Goal: Communication & Community: Ask a question

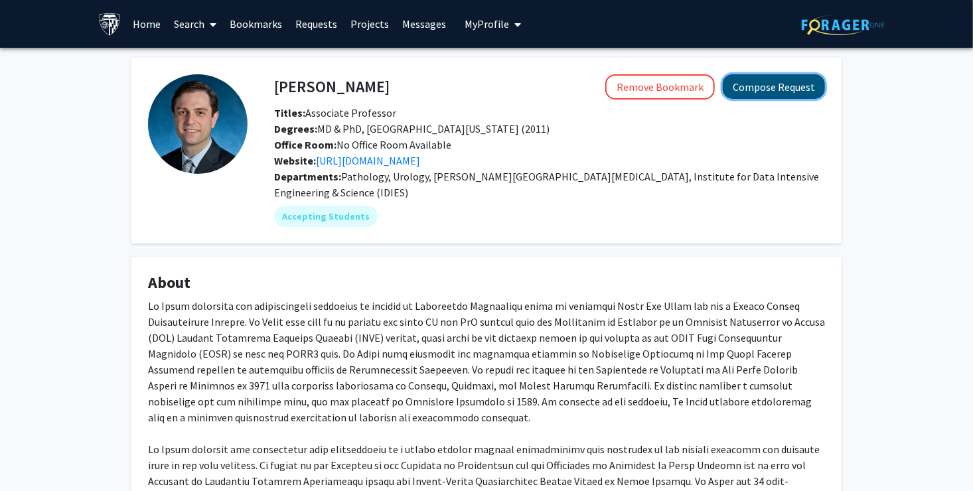
click at [784, 88] on button "Compose Request" at bounding box center [773, 86] width 102 height 25
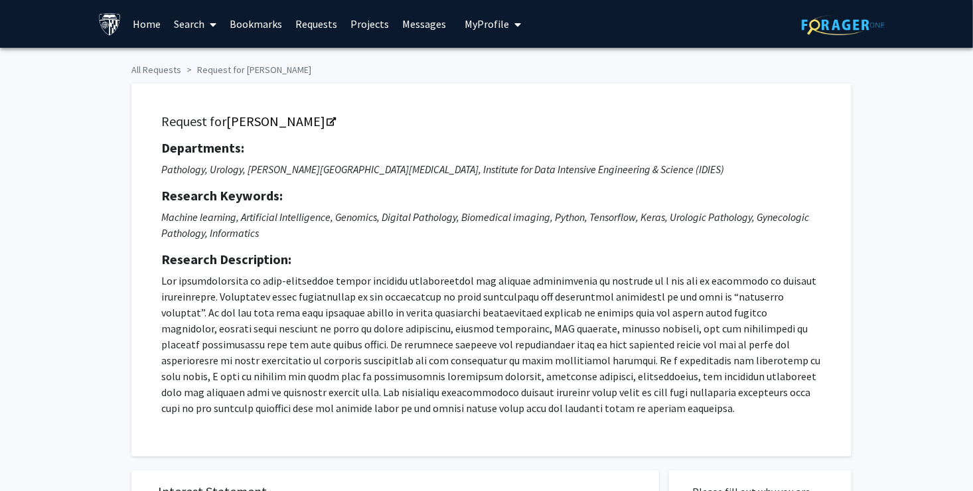
click at [515, 23] on icon "My profile dropdown to access profile and logout" at bounding box center [518, 24] width 7 height 11
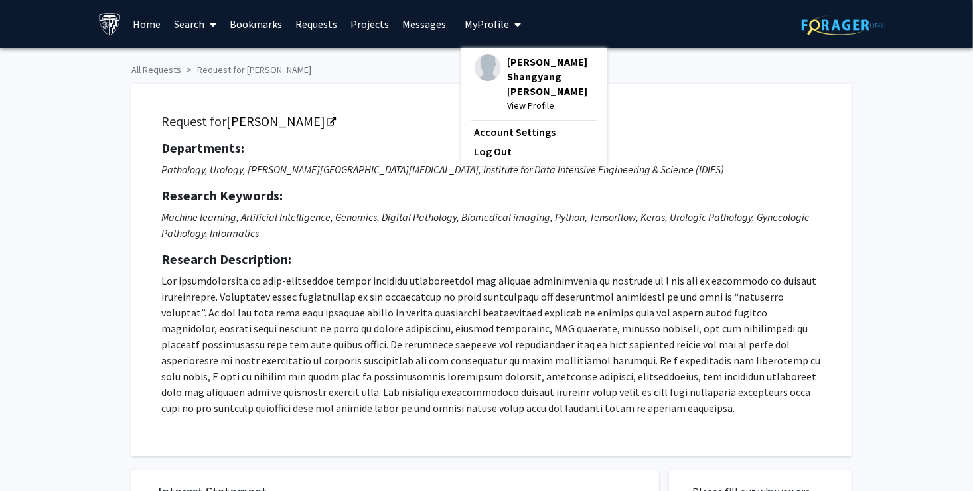
click at [515, 23] on icon "My profile dropdown to access profile and logout" at bounding box center [518, 24] width 7 height 11
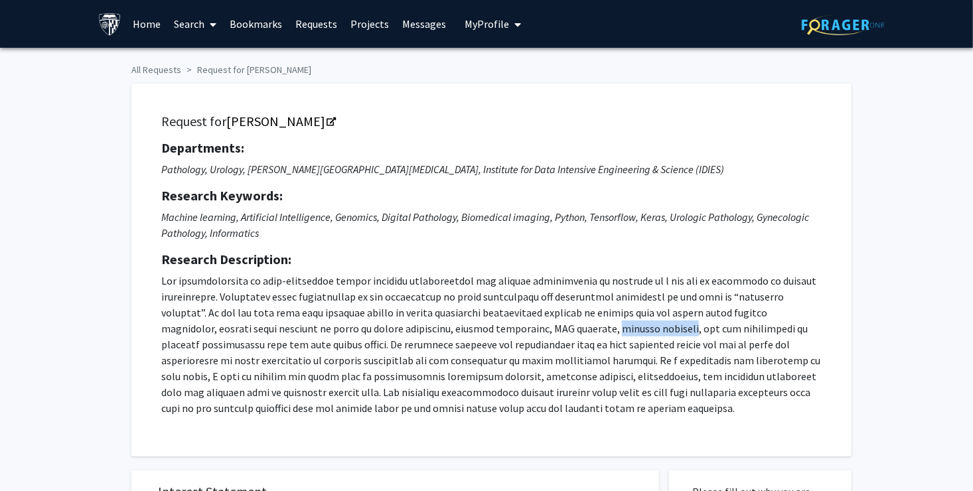
drag, startPoint x: 518, startPoint y: 329, endPoint x: 591, endPoint y: 332, distance: 73.0
click at [591, 332] on p at bounding box center [491, 344] width 660 height 143
copy p "genomic analysis"
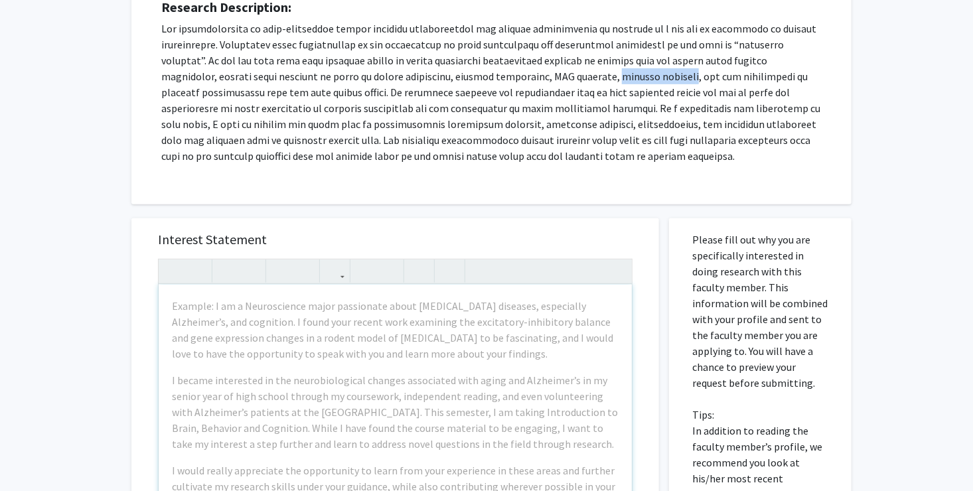
scroll to position [265, 0]
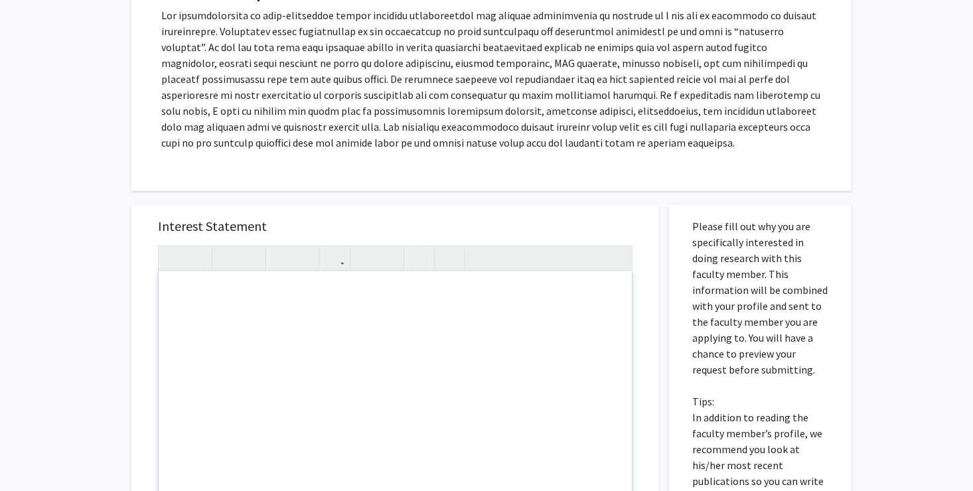
click at [202, 295] on div "To enrich screen reader interactions, please activate Accessibility in Grammarl…" at bounding box center [395, 423] width 473 height 304
paste div "To enrich screen reader interactions, please activate Accessibility in Grammarl…"
type textarea "<p>Dear Professor Baras,</p><br><p>I hope this message finds you well.</p><br><…"
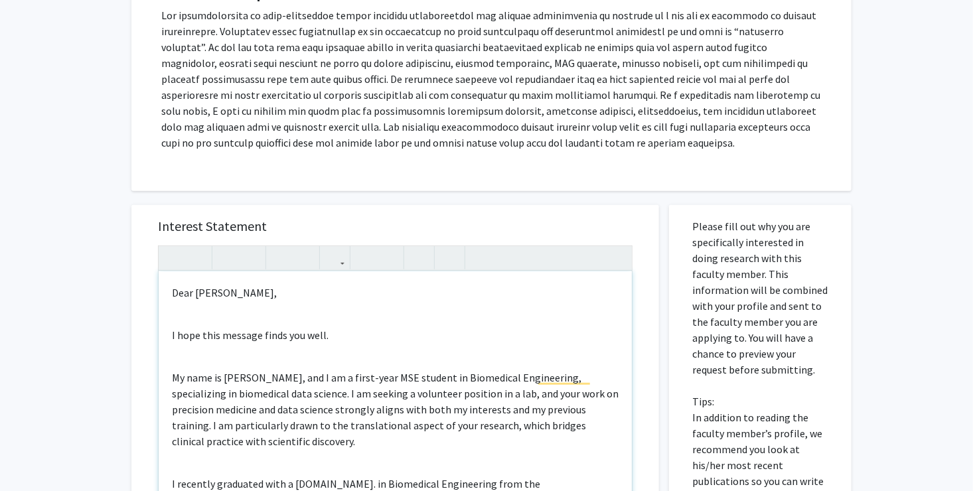
click at [201, 313] on div "Dear Professor Baras, I hope this message finds you well. My name is Rex Wang, …" at bounding box center [395, 423] width 473 height 304
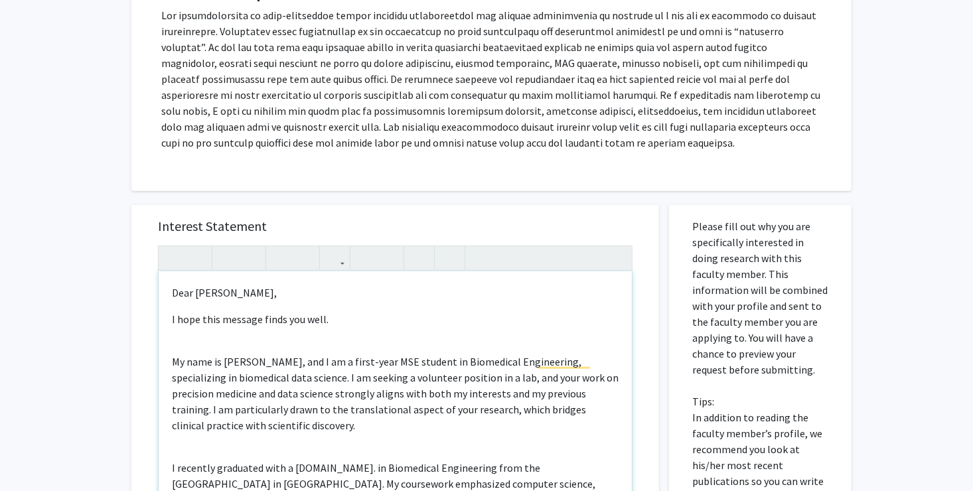
click at [242, 343] on div "Dear Professor Baras, I hope this message finds you well. My name is Rex Wang, …" at bounding box center [395, 423] width 473 height 304
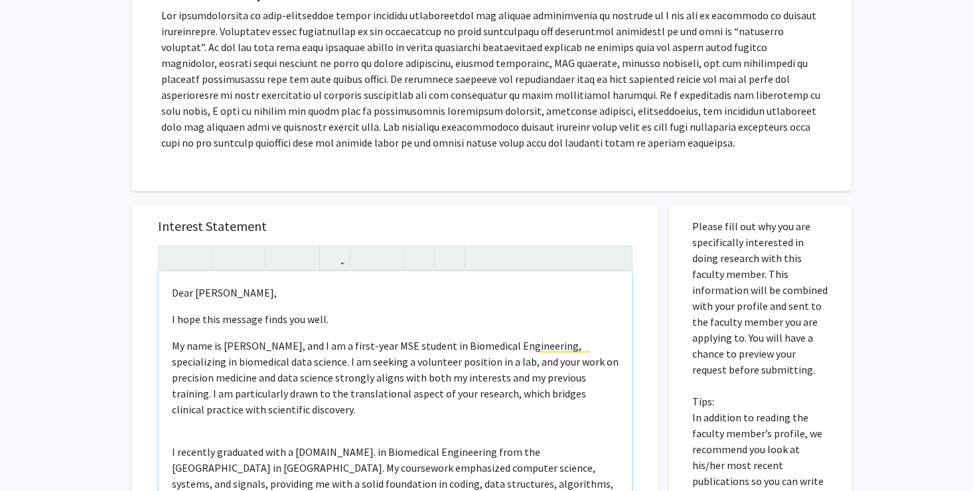
click at [235, 431] on div "Dear Professor Baras, I hope this message finds you well. My name is Rex Wang, …" at bounding box center [395, 423] width 473 height 304
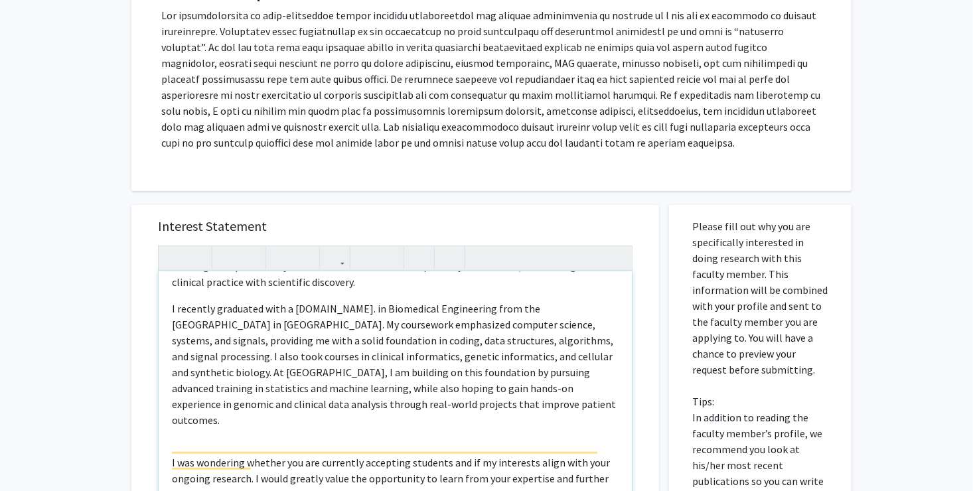
scroll to position [133, 0]
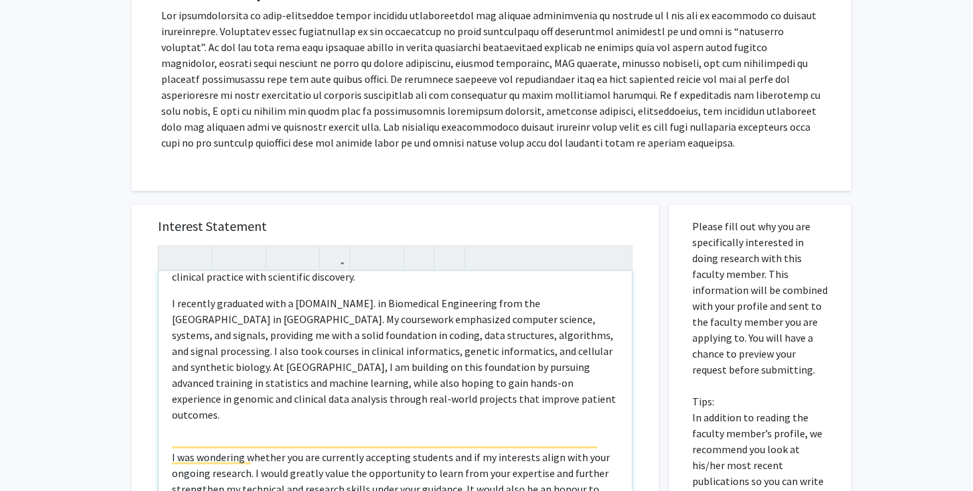
click at [189, 414] on div "Dear Professor Baras, I hope this message finds you well. My name is Rex Wang, …" at bounding box center [395, 423] width 473 height 304
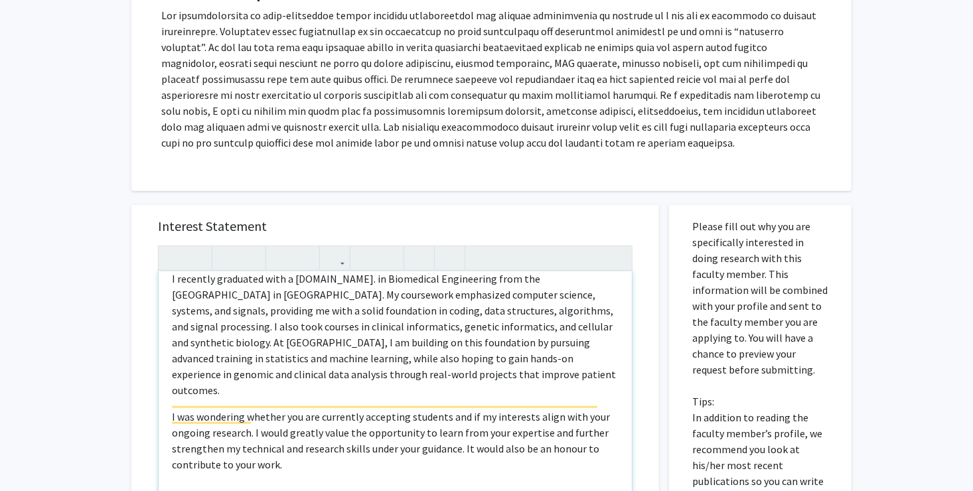
scroll to position [189, 0]
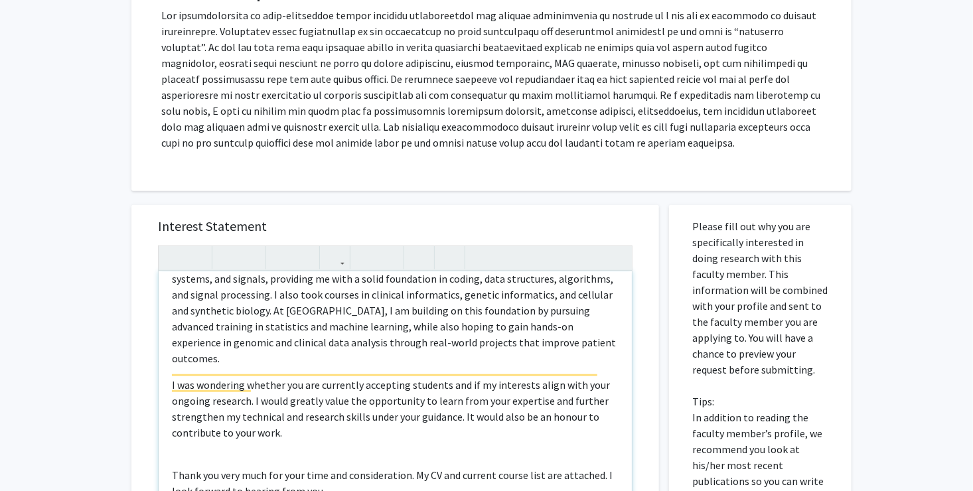
click at [190, 441] on div "Dear Professor Baras, I hope this message finds you well. My name is Rex Wang, …" at bounding box center [395, 423] width 473 height 304
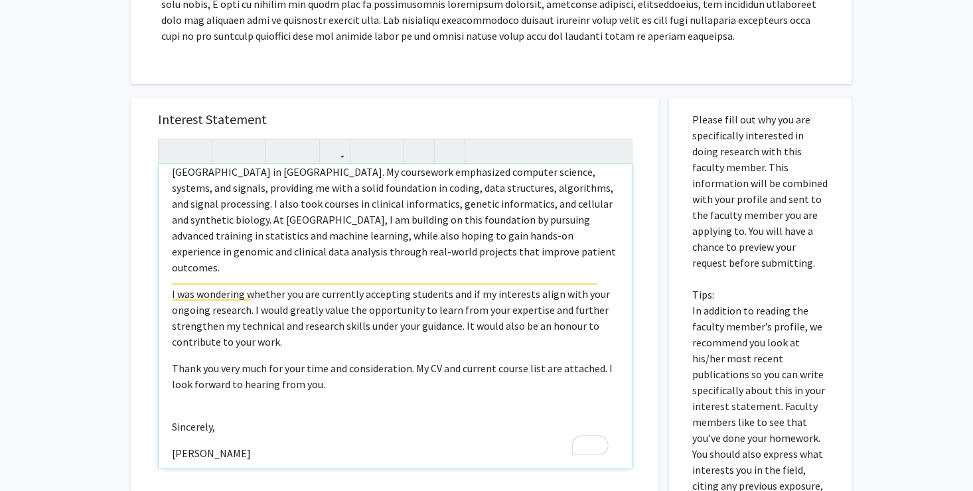
scroll to position [414, 0]
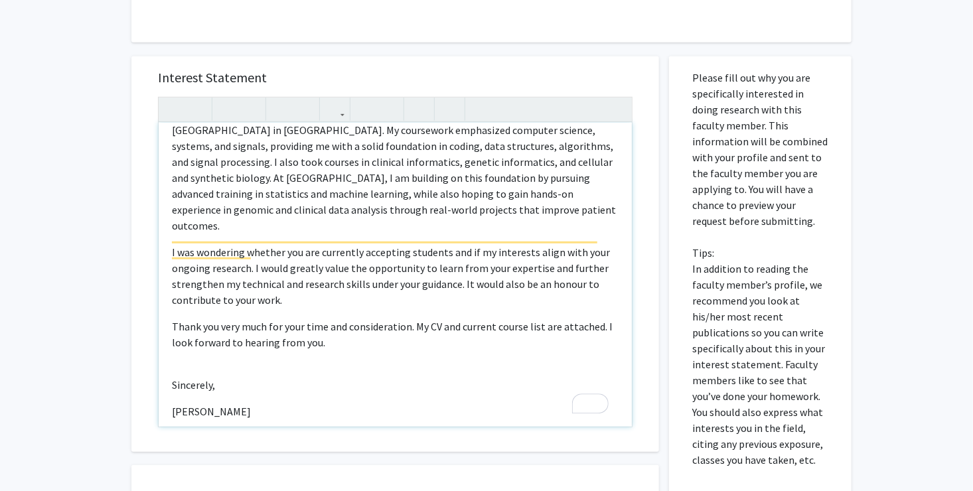
click at [186, 381] on div "Dear Professor Baras, I hope this message finds you well. My name is Rex Wang, …" at bounding box center [395, 275] width 473 height 304
click at [182, 377] on div "Dear Professor Baras, I hope this message finds you well. My name is Rex Wang, …" at bounding box center [395, 275] width 473 height 304
click at [173, 403] on p "[PERSON_NAME]" at bounding box center [395, 411] width 446 height 16
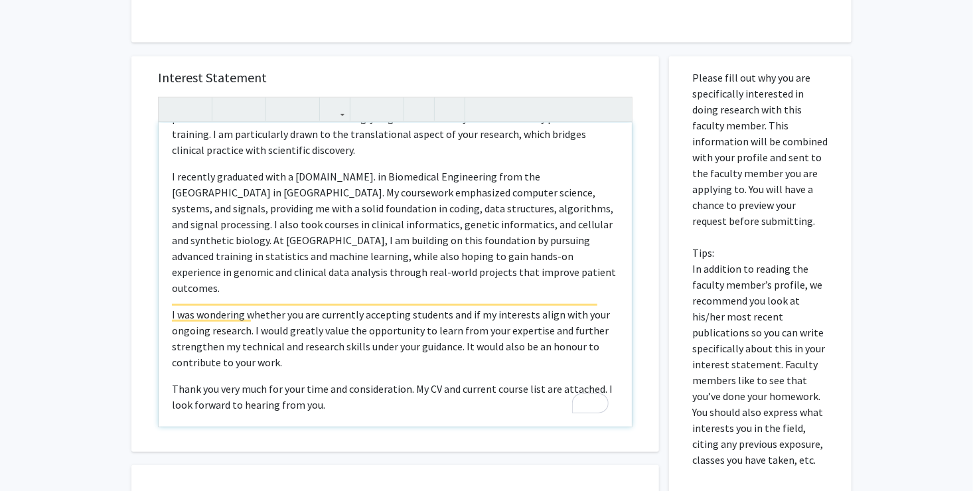
scroll to position [107, 0]
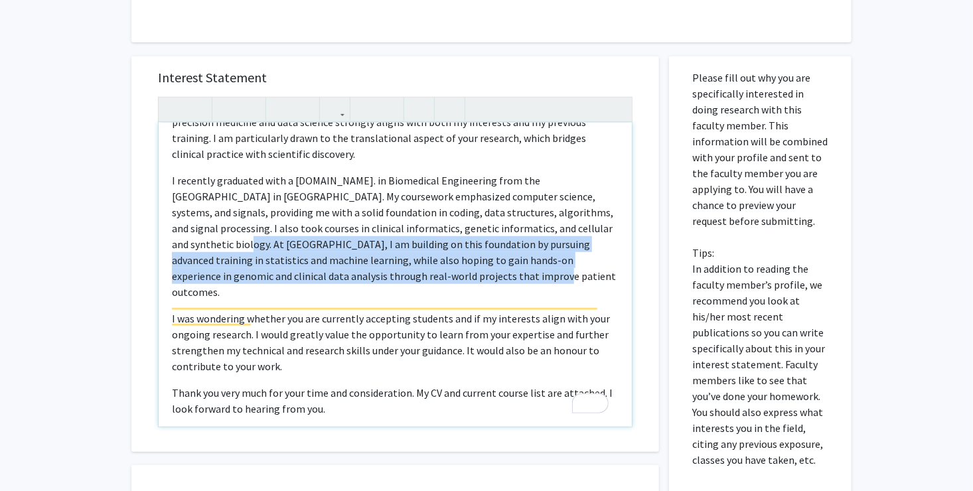
drag, startPoint x: 598, startPoint y: 228, endPoint x: 437, endPoint y: 274, distance: 167.8
click at [437, 274] on p "I recently graduated with a B.A.Sc. in Biomedical Engineering from the Universi…" at bounding box center [395, 235] width 446 height 127
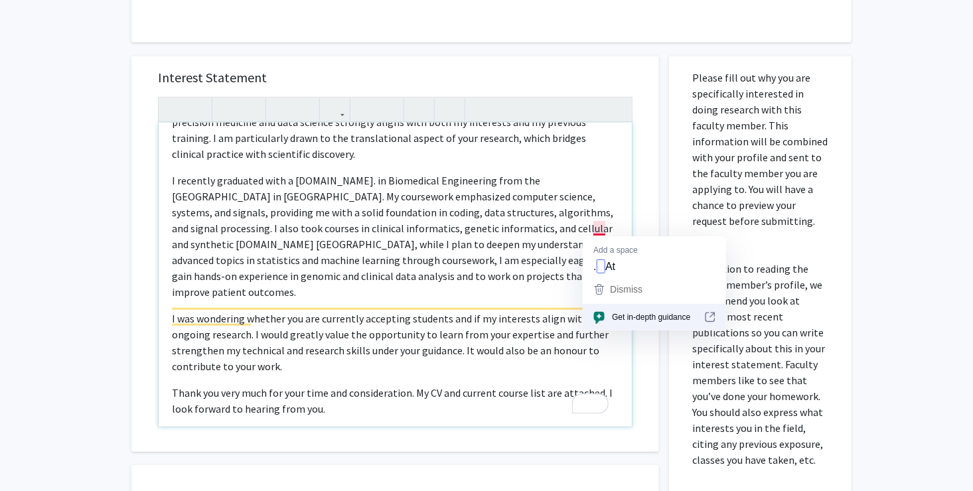
click at [596, 229] on p "I recently graduated with a B.A.Sc. in Biomedical Engineering from the Universi…" at bounding box center [395, 235] width 446 height 127
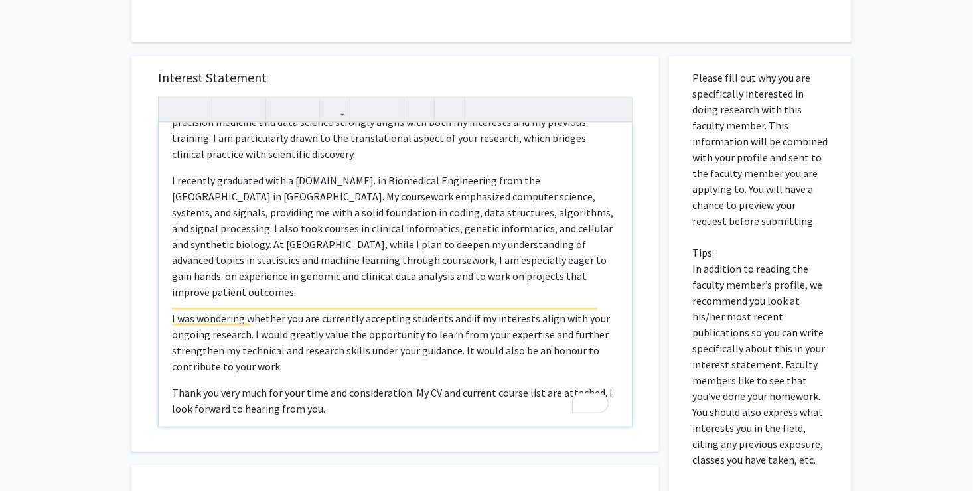
click at [334, 276] on p "I recently graduated with a B.A.Sc. in Biomedical Engineering from the Universi…" at bounding box center [395, 235] width 446 height 127
type textarea "<p>Dear Professor Baras,</p><p>I hope this message finds you well.</p><p>My nam…"
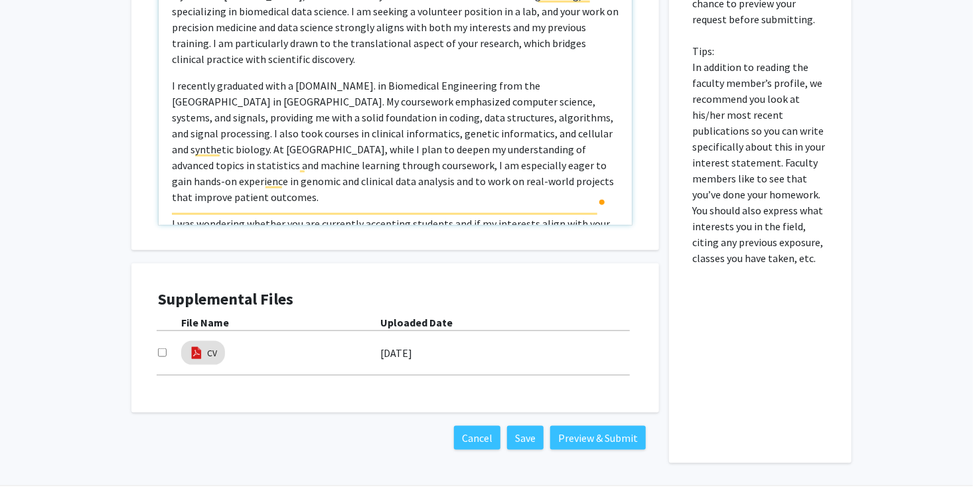
scroll to position [657, 0]
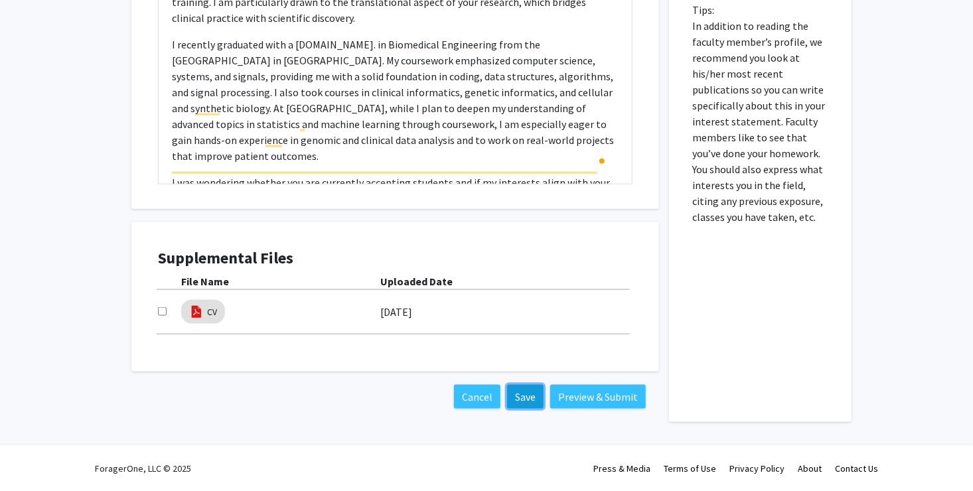
click at [530, 397] on button "Save" at bounding box center [525, 397] width 36 height 24
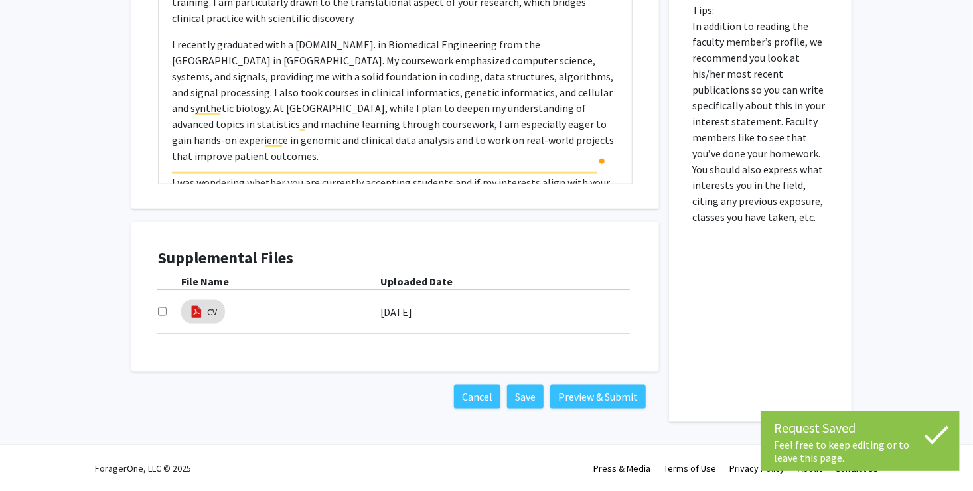
click at [161, 310] on input "checkbox" at bounding box center [162, 311] width 9 height 9
checkbox input "true"
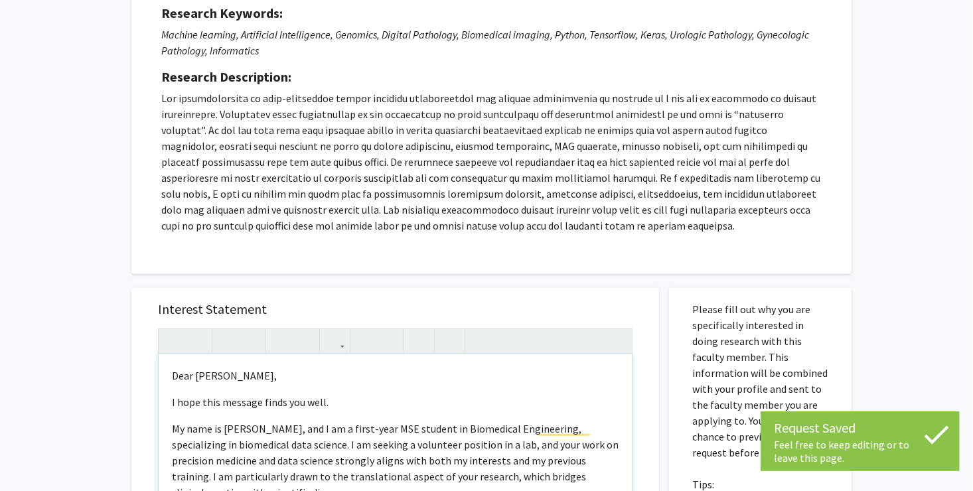
scroll to position [0, 0]
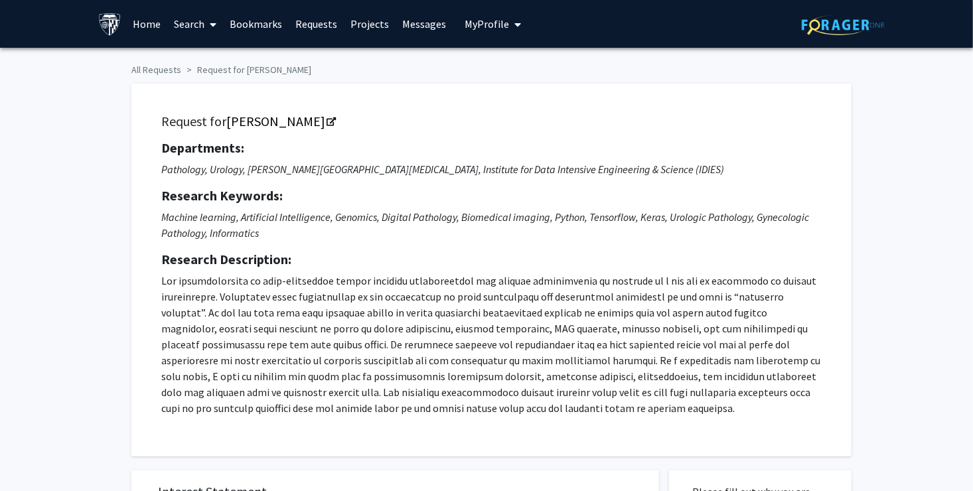
click at [510, 24] on span "My profile dropdown to access profile and logout" at bounding box center [516, 24] width 12 height 46
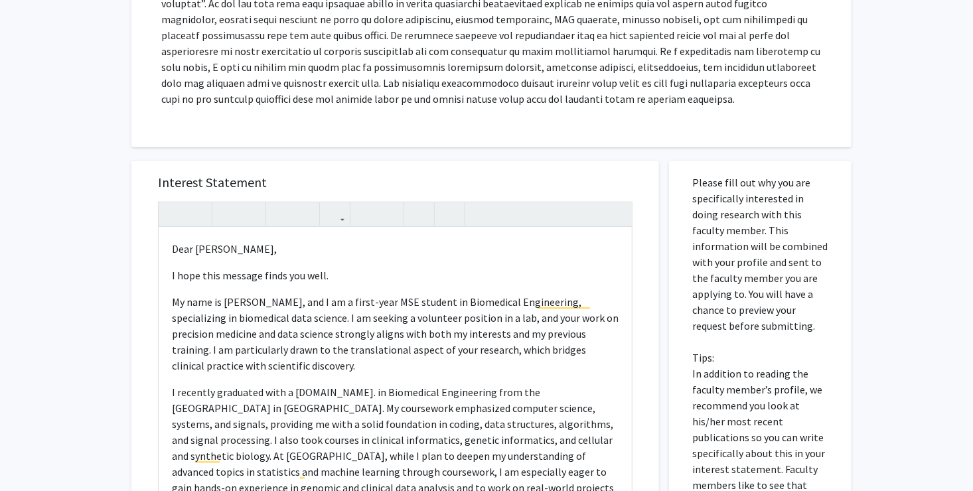
scroll to position [332, 0]
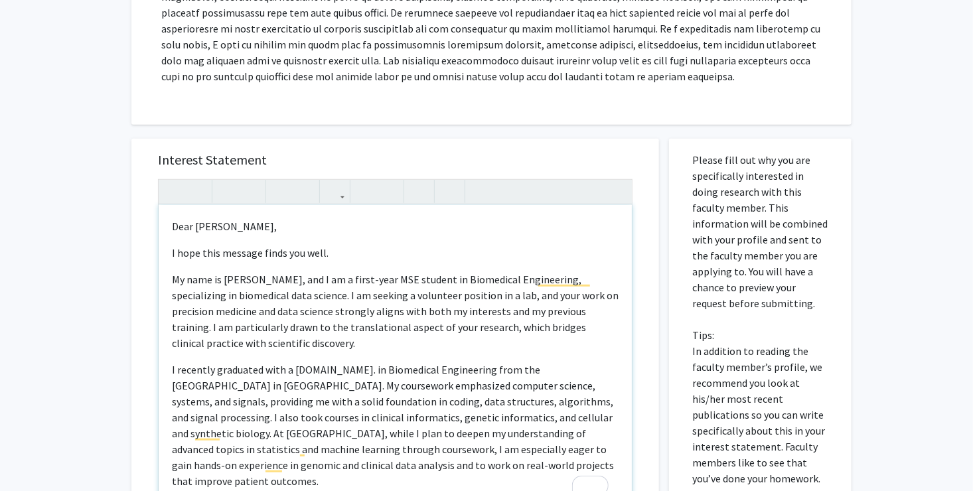
click at [305, 291] on p "My name is [PERSON_NAME], and I am a first-year MSE student in Biomedical Engin…" at bounding box center [395, 311] width 446 height 80
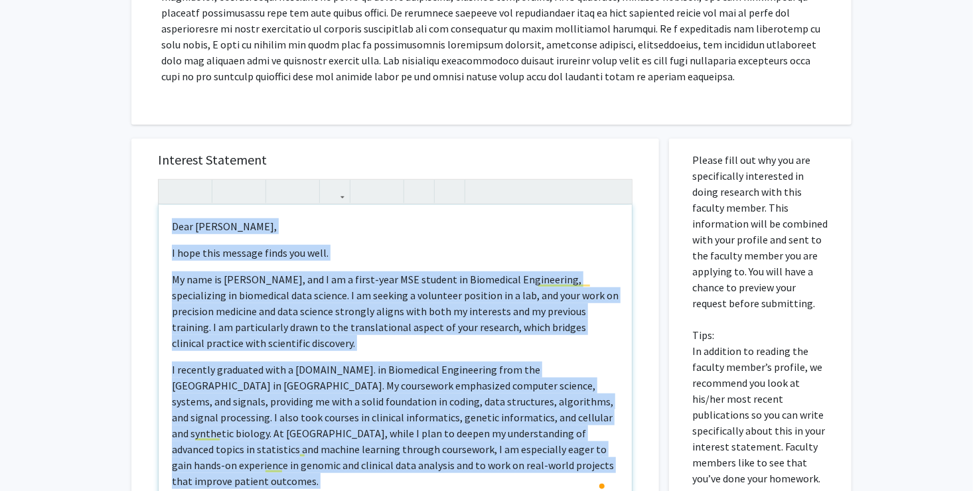
copy div "Dear Professor Baras, I hope this message finds you well. My name is Rex Wang, …"
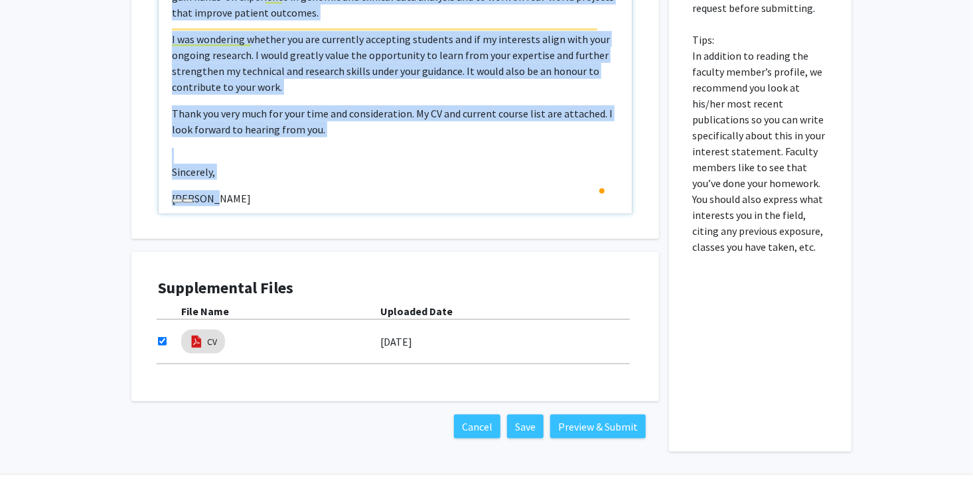
scroll to position [657, 0]
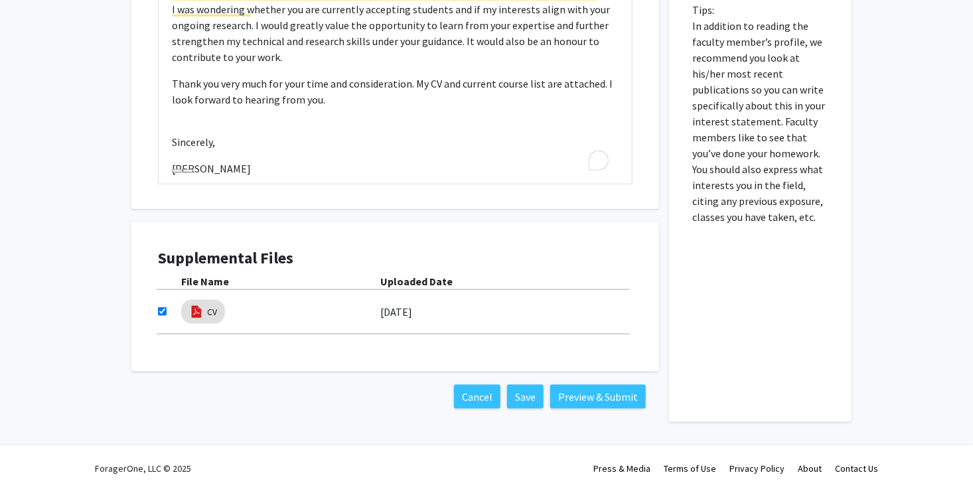
click at [456, 332] on div "CV 08/20/2025" at bounding box center [395, 316] width 474 height 38
click at [529, 398] on button "Save" at bounding box center [525, 397] width 36 height 24
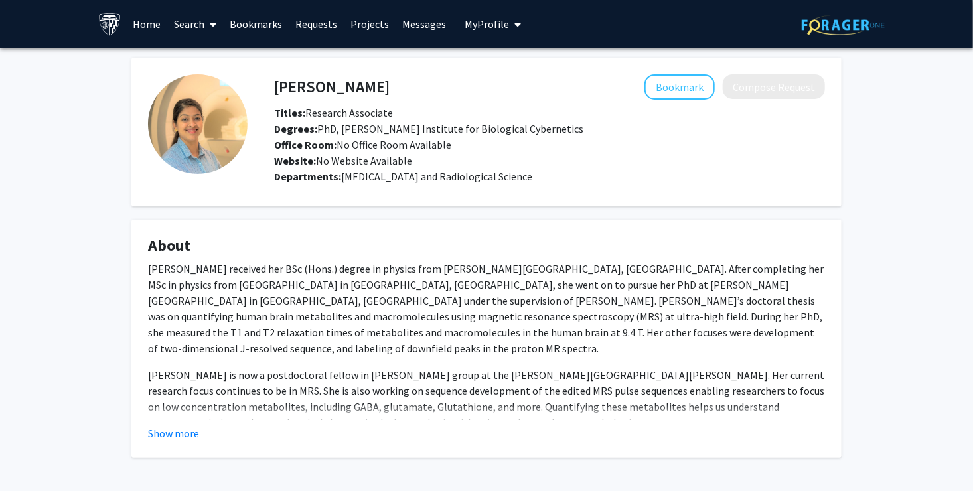
click at [492, 23] on span "My Profile" at bounding box center [487, 23] width 44 height 13
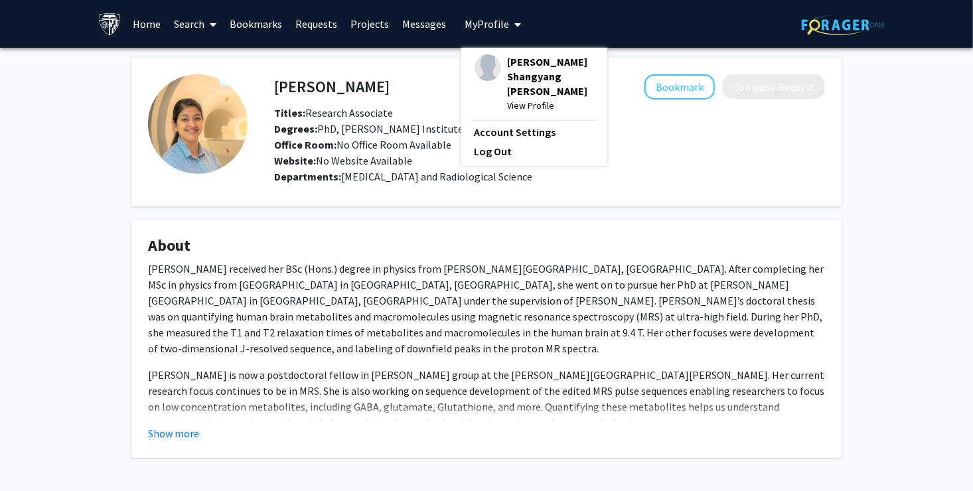
click at [508, 64] on span "[PERSON_NAME] Shangyang [PERSON_NAME]" at bounding box center [551, 76] width 86 height 44
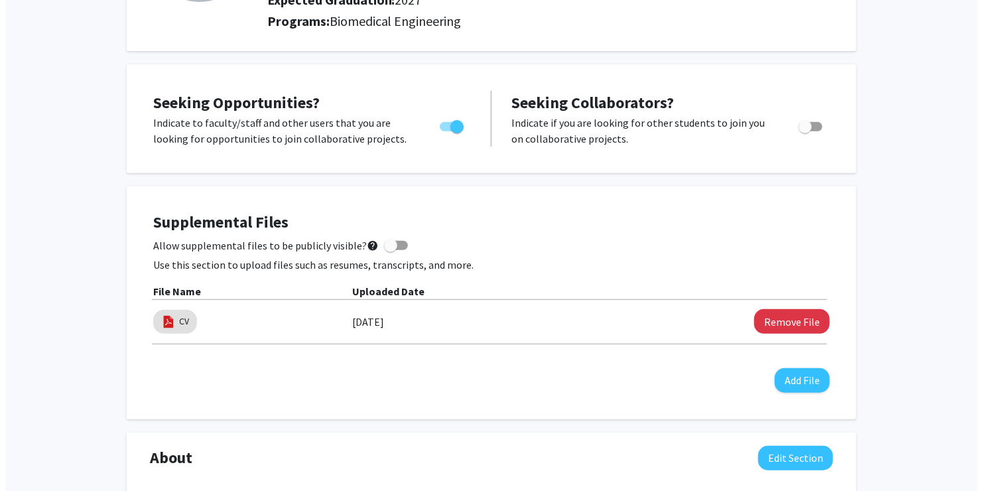
scroll to position [265, 0]
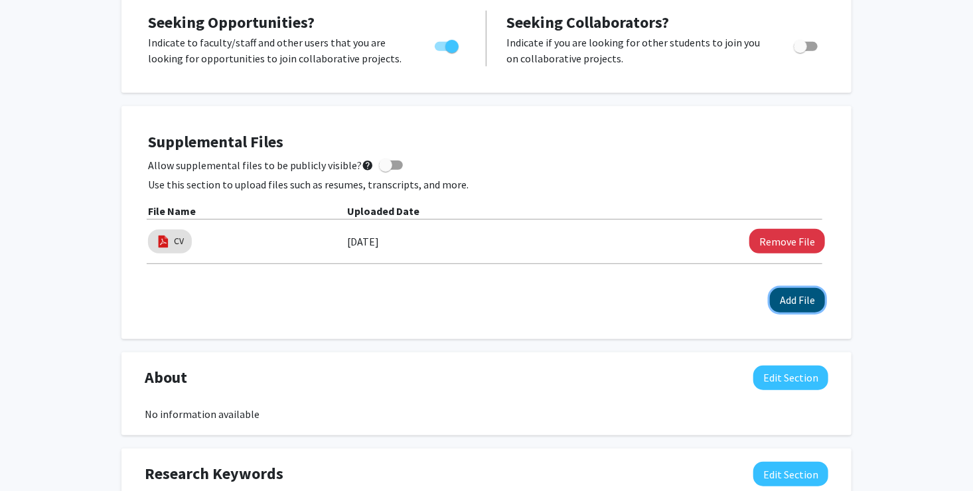
click at [789, 297] on button "Add File" at bounding box center [797, 300] width 55 height 25
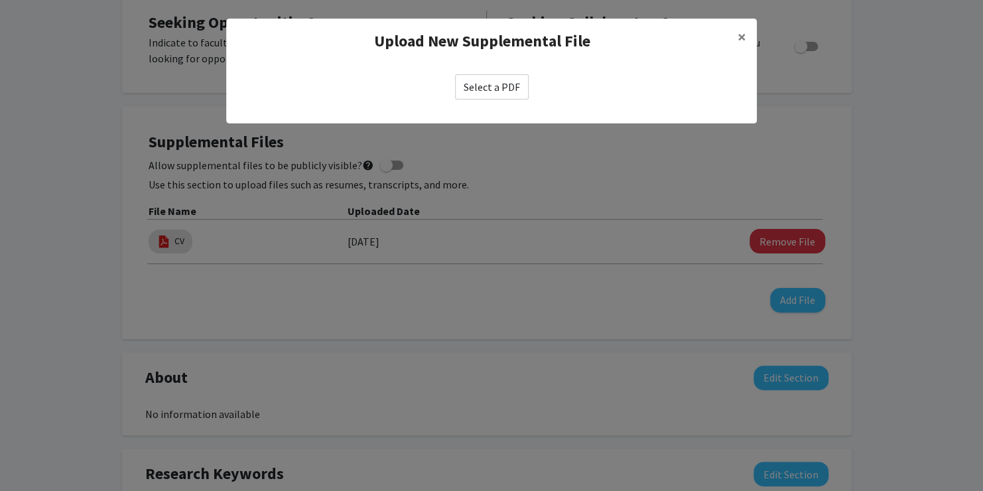
click at [478, 88] on label "Select a PDF" at bounding box center [492, 86] width 74 height 25
click at [0, 0] on input "Select a PDF" at bounding box center [0, 0] width 0 height 0
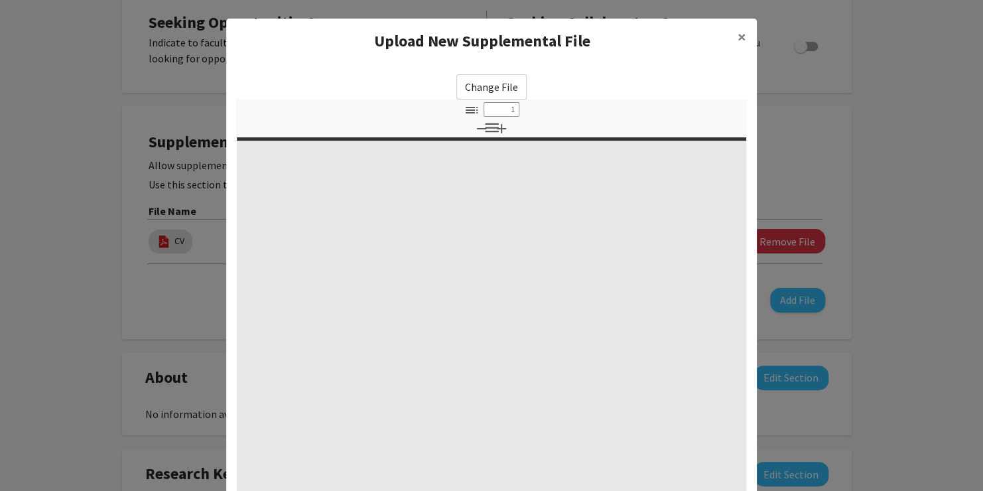
select select "custom"
type input "0"
select select "custom"
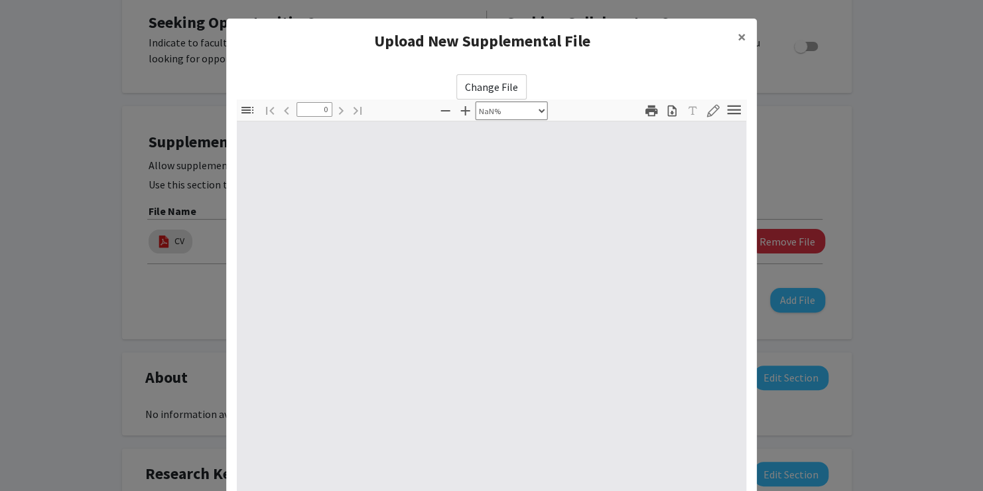
type input "1"
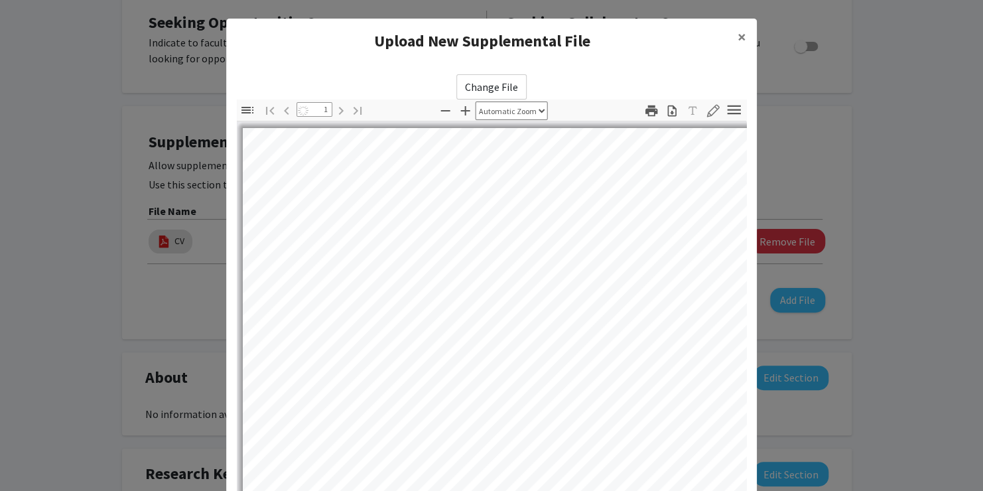
select select "auto"
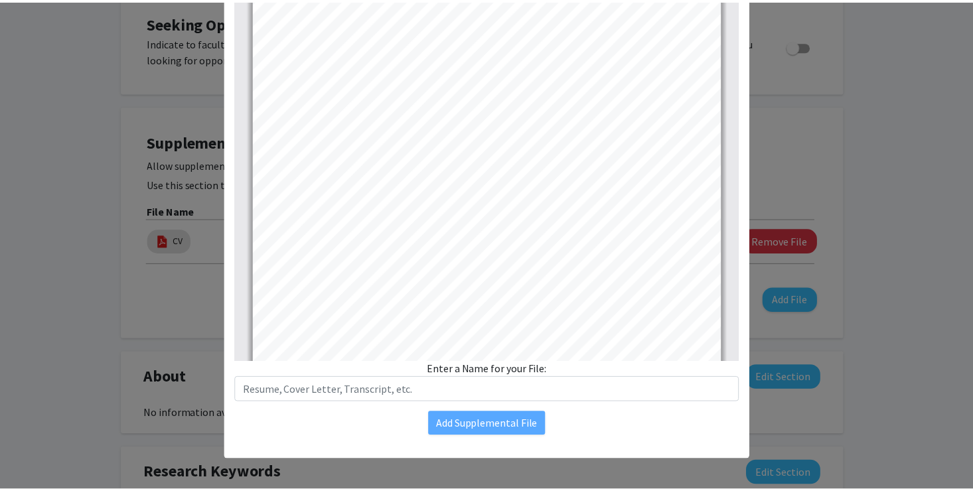
scroll to position [137, 0]
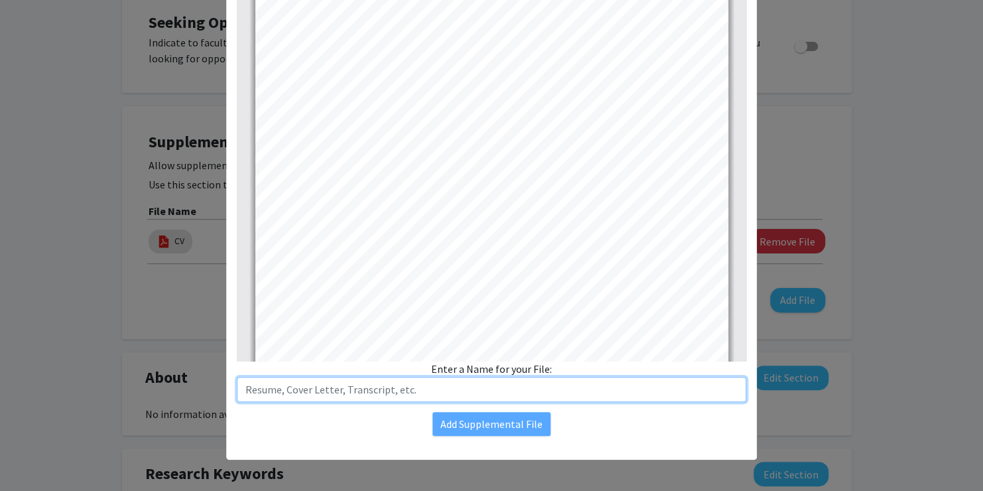
click at [330, 382] on input "text" at bounding box center [492, 389] width 510 height 25
type input "Class list"
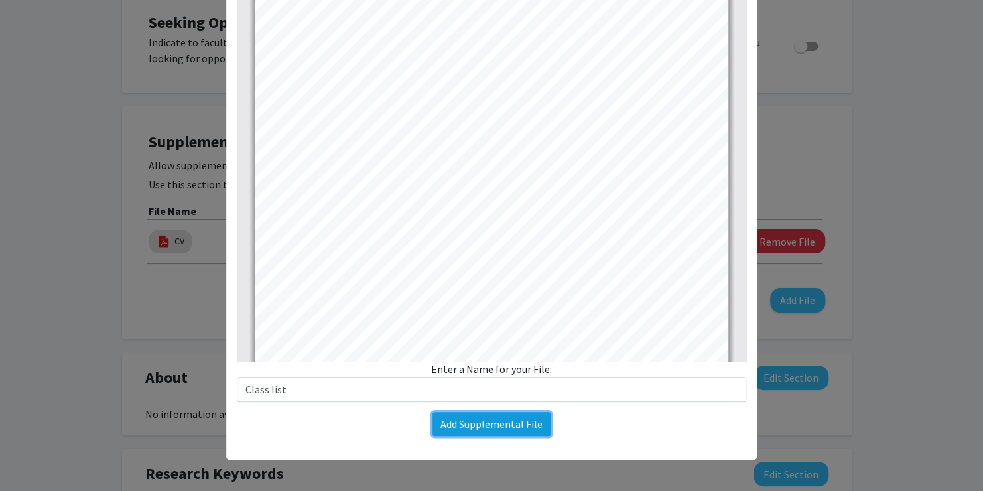
click at [489, 427] on button "Add Supplemental File" at bounding box center [492, 424] width 118 height 24
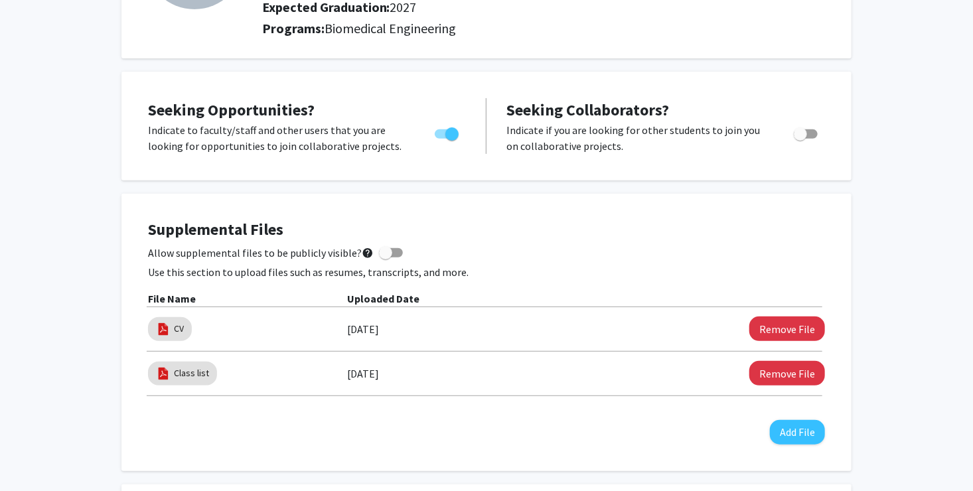
scroll to position [265, 0]
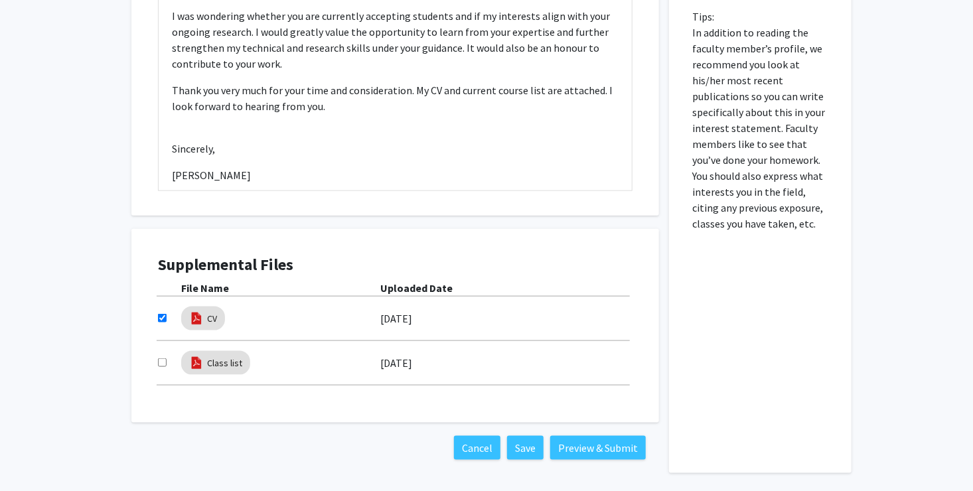
scroll to position [663, 0]
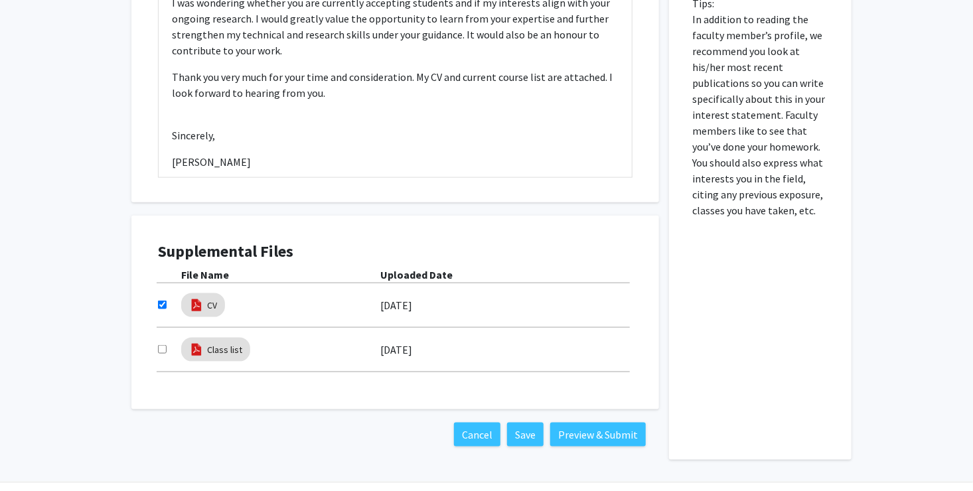
click at [163, 348] on input "checkbox" at bounding box center [162, 349] width 9 height 9
checkbox input "true"
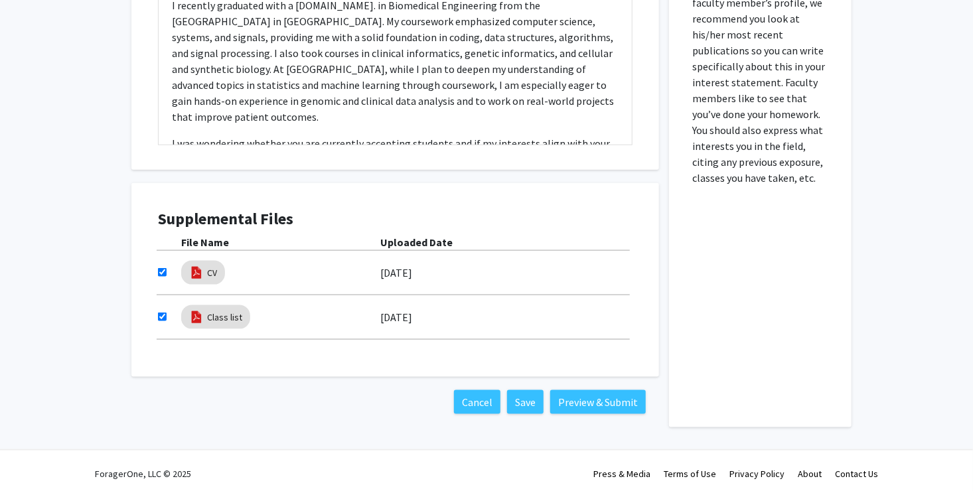
scroll to position [701, 0]
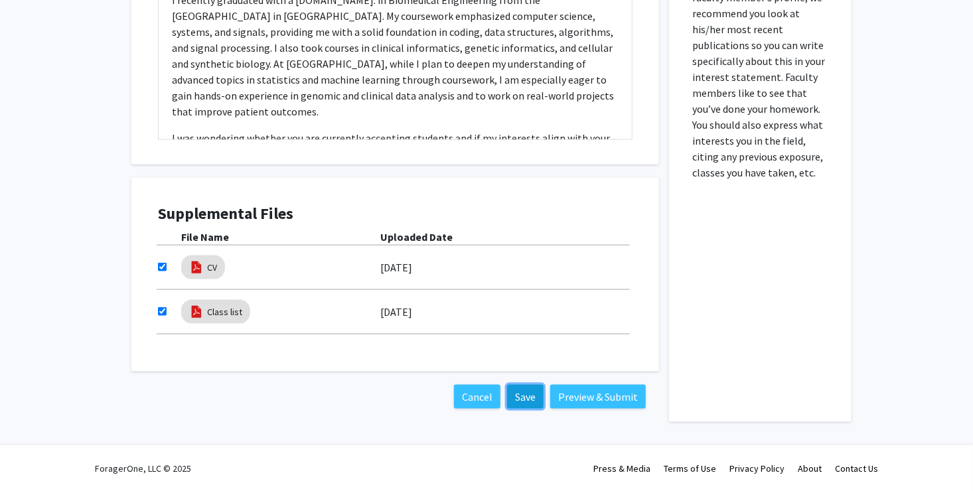
click at [522, 393] on button "Save" at bounding box center [525, 397] width 36 height 24
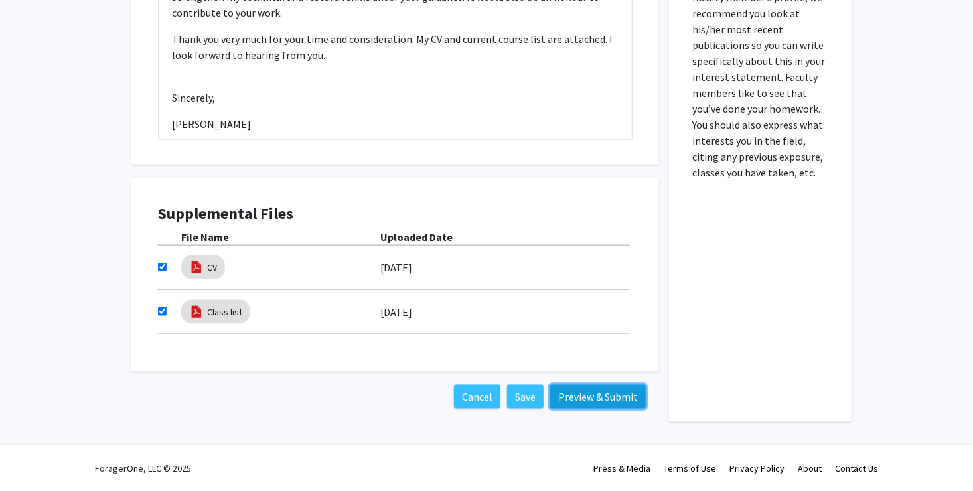
click at [630, 397] on button "Preview & Submit" at bounding box center [598, 397] width 96 height 24
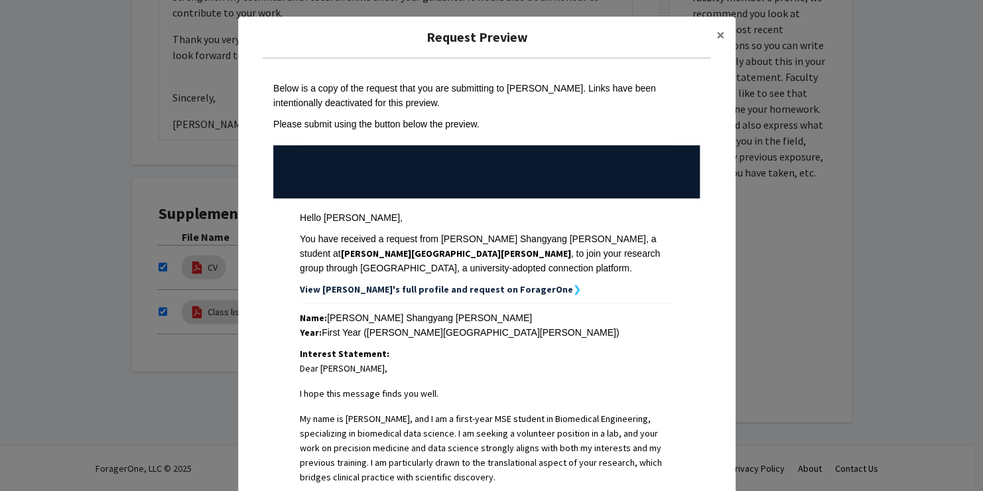
scroll to position [0, 0]
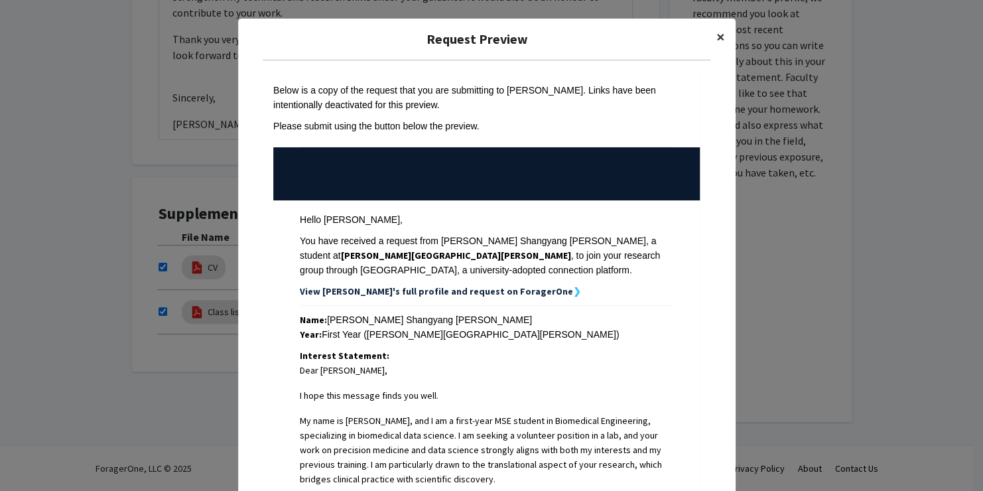
click at [717, 38] on span "×" at bounding box center [721, 37] width 9 height 21
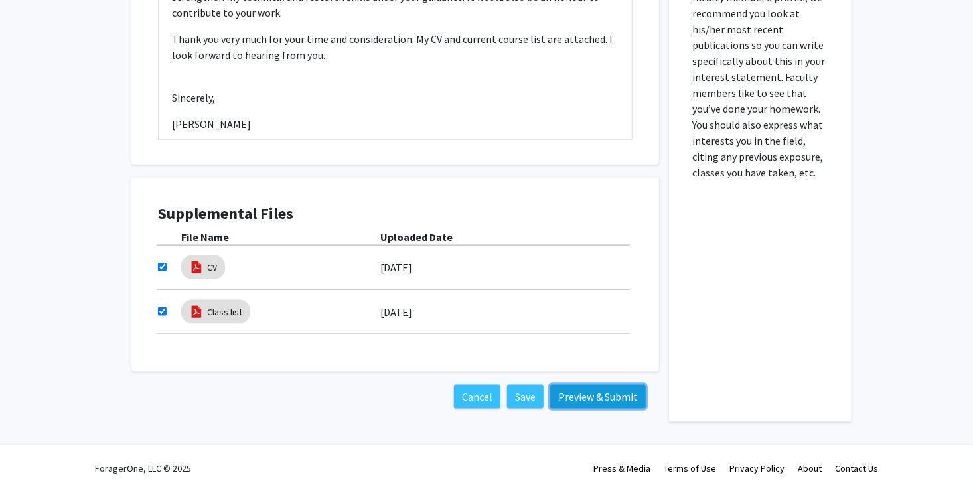
click at [600, 396] on button "Preview & Submit" at bounding box center [598, 397] width 96 height 24
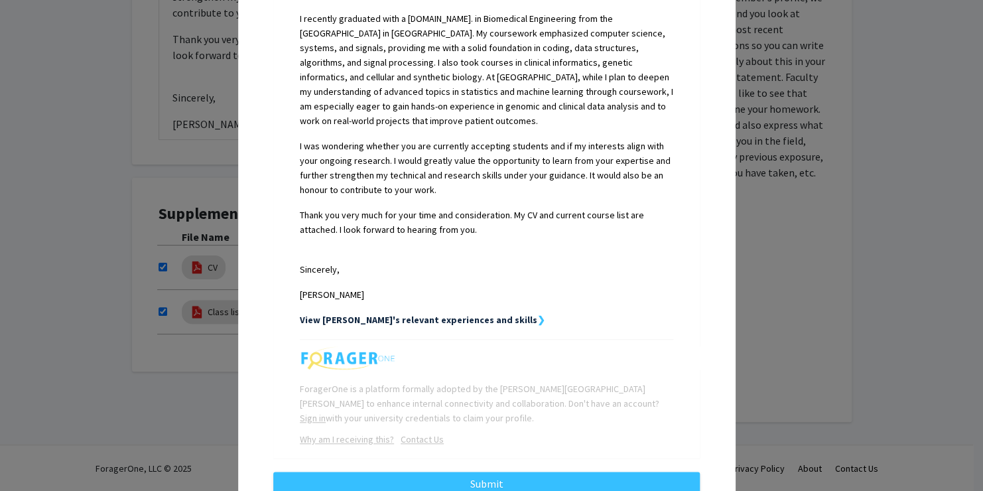
scroll to position [535, 0]
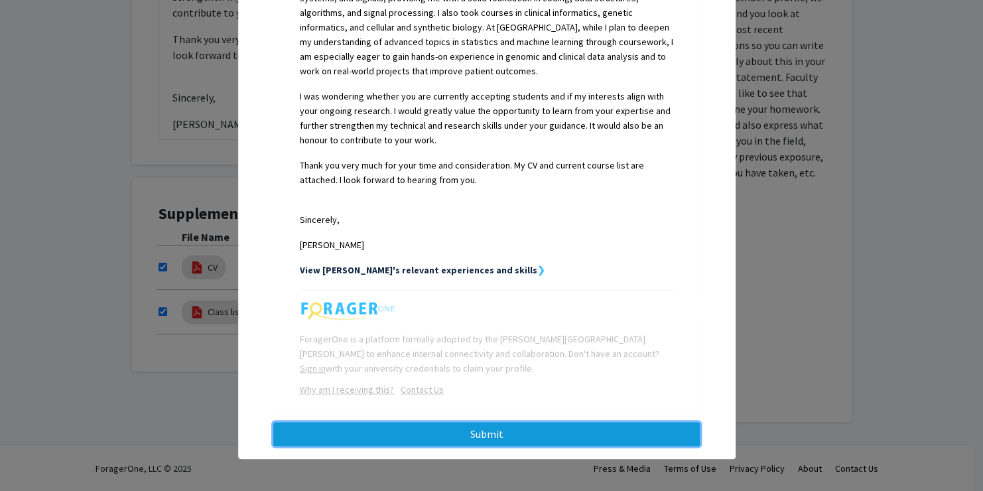
click at [522, 433] on button "Submit" at bounding box center [486, 434] width 427 height 24
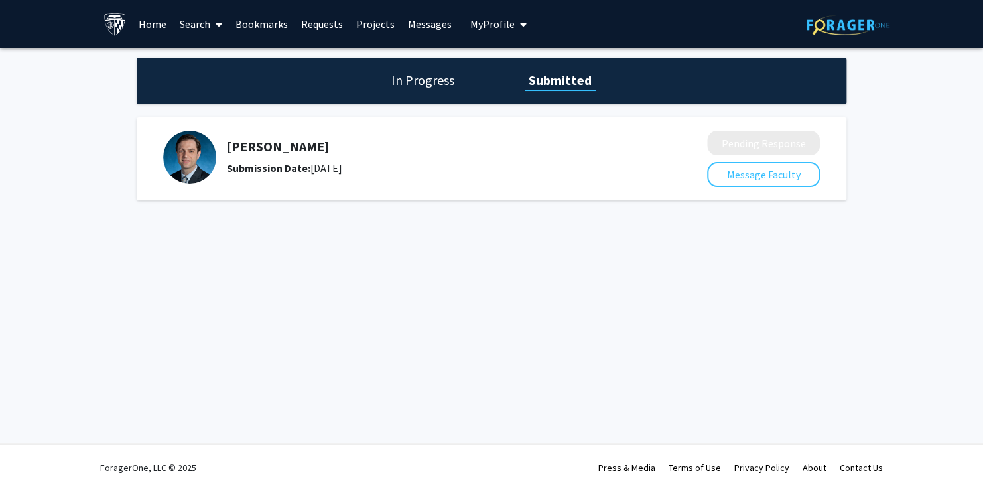
click at [433, 80] on h1 "In Progress" at bounding box center [422, 80] width 71 height 19
